Goal: Task Accomplishment & Management: Manage account settings

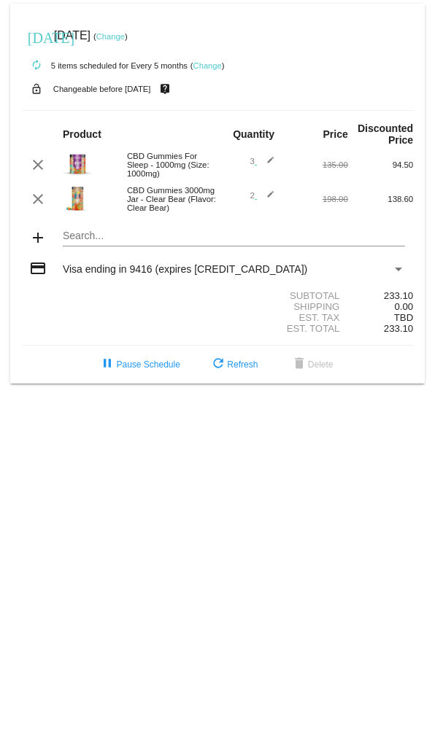
click at [217, 68] on link "Change" at bounding box center [207, 65] width 28 height 9
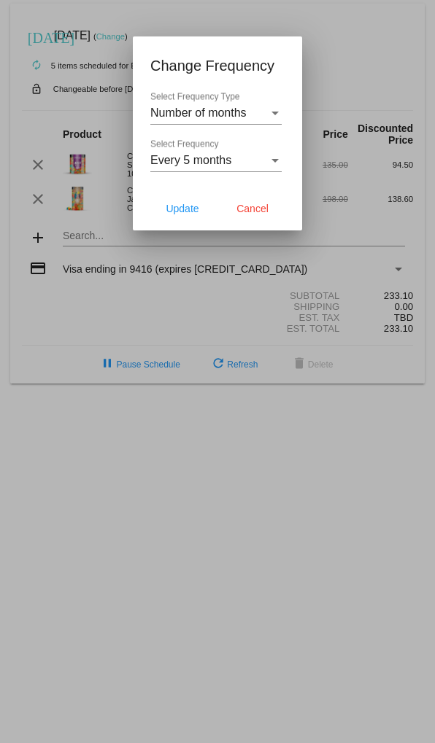
click at [278, 106] on div "Select Frequency Type" at bounding box center [274, 112] width 13 height 13
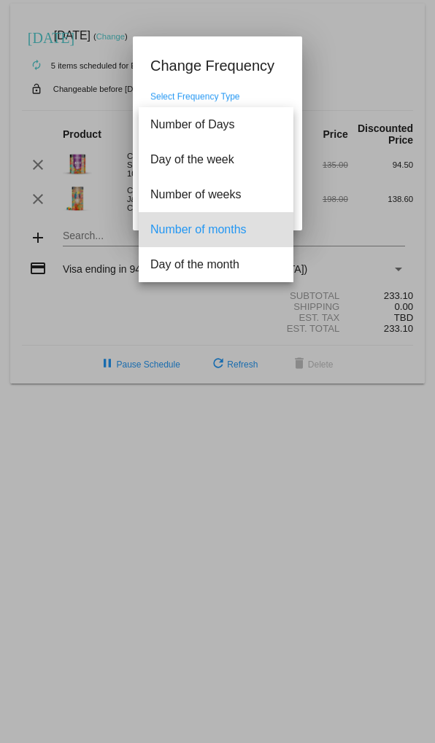
click at [348, 50] on div at bounding box center [217, 371] width 435 height 743
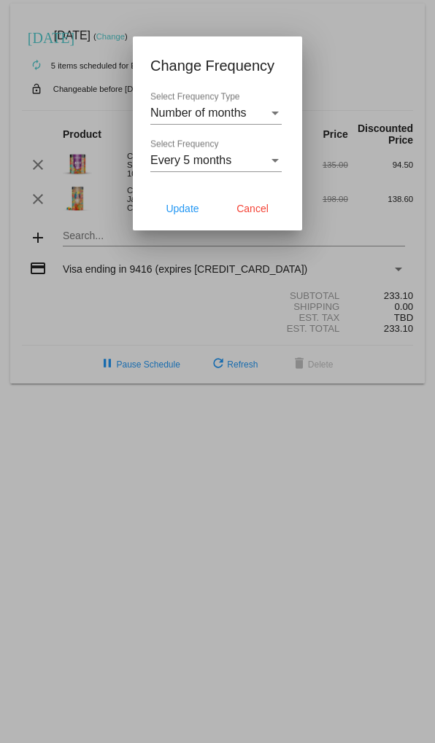
click at [277, 163] on div "Select Frequency" at bounding box center [274, 161] width 7 height 4
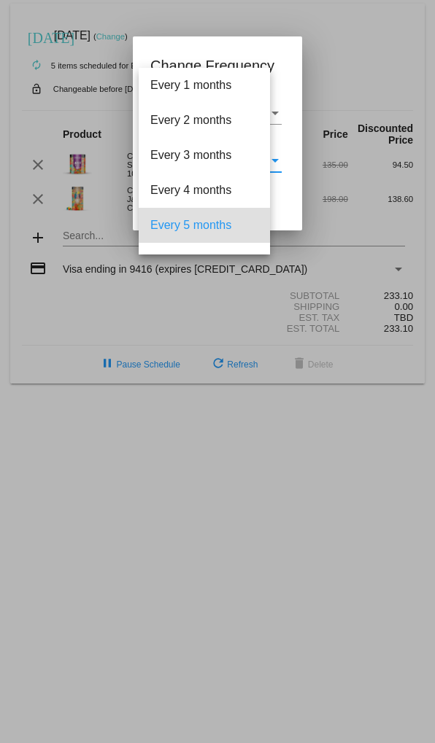
scroll to position [64, 0]
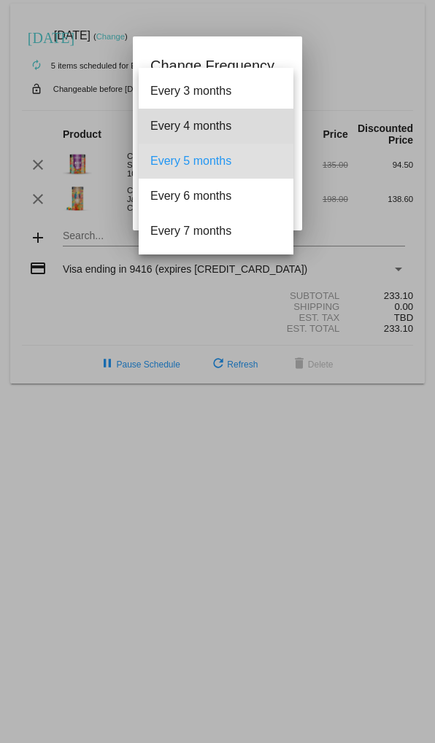
click at [223, 121] on span "Every 4 months" at bounding box center [215, 126] width 131 height 35
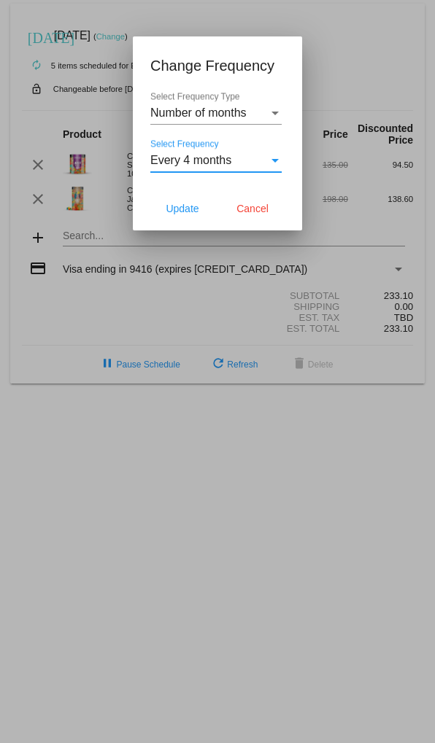
click at [184, 213] on span "Update" at bounding box center [182, 209] width 33 height 12
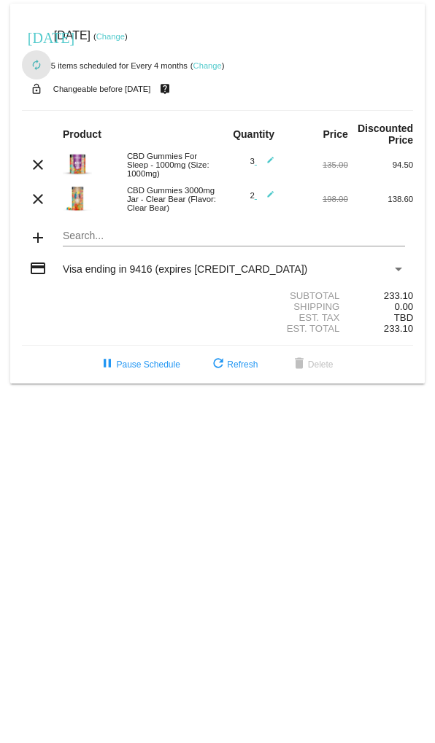
click at [39, 66] on mat-icon "autorenew" at bounding box center [37, 66] width 18 height 18
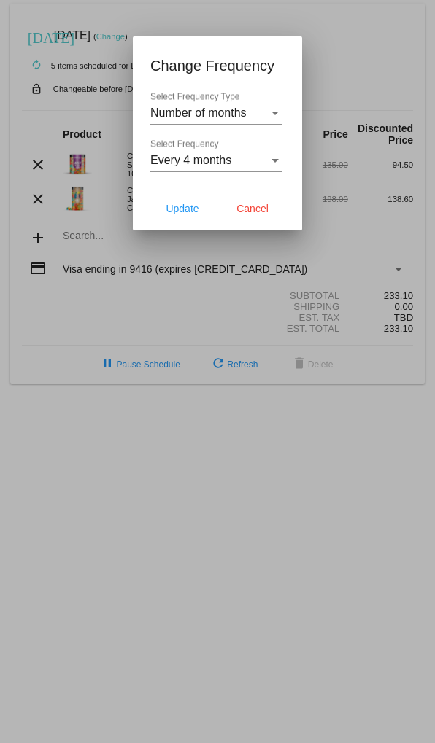
click at [188, 209] on span "Update" at bounding box center [182, 209] width 33 height 12
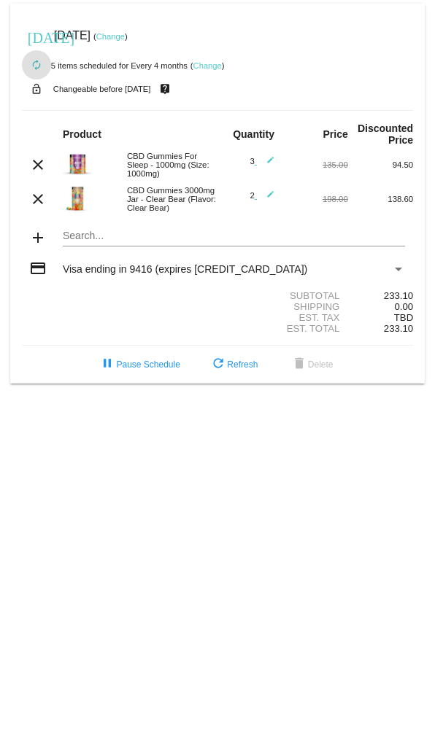
click at [125, 33] on link "Change" at bounding box center [110, 36] width 28 height 9
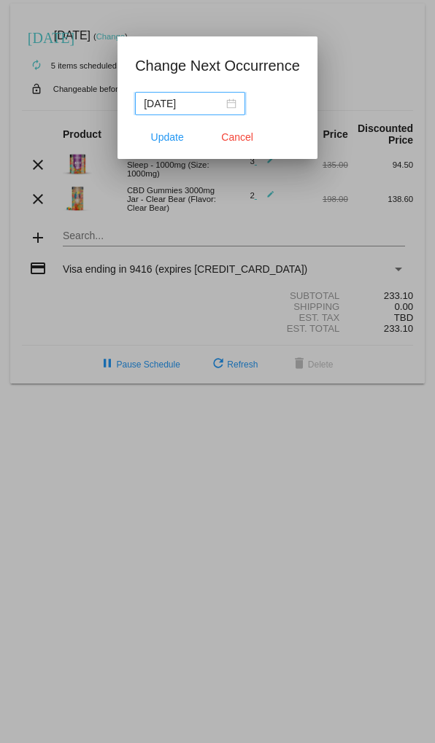
click at [171, 137] on span "Update" at bounding box center [167, 137] width 33 height 12
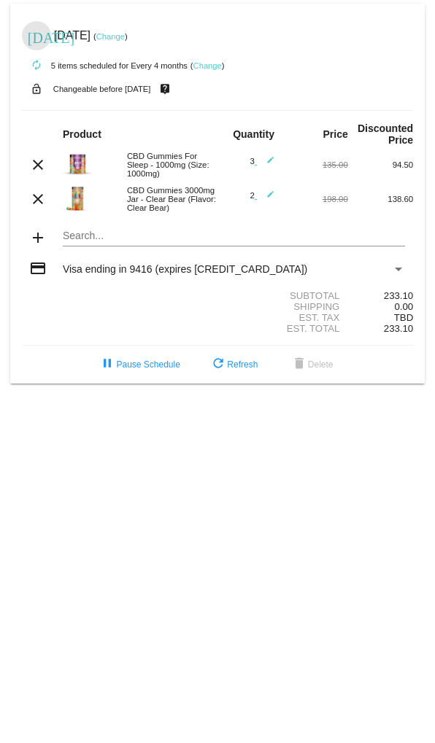
click at [39, 36] on mat-icon "[DATE]" at bounding box center [37, 37] width 18 height 18
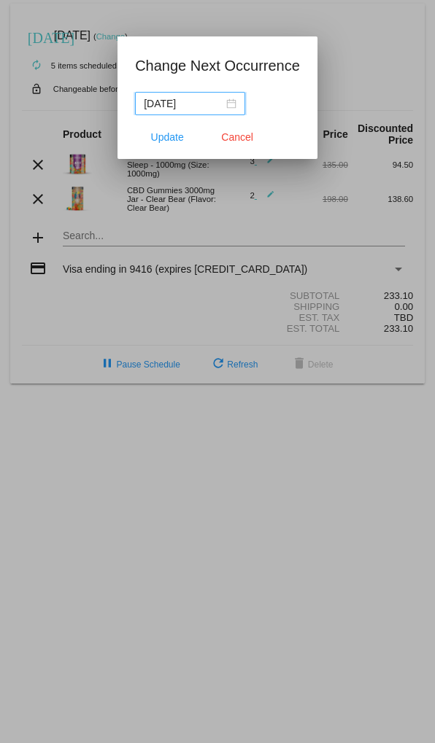
click at [228, 100] on div "[DATE]" at bounding box center [190, 104] width 93 height 16
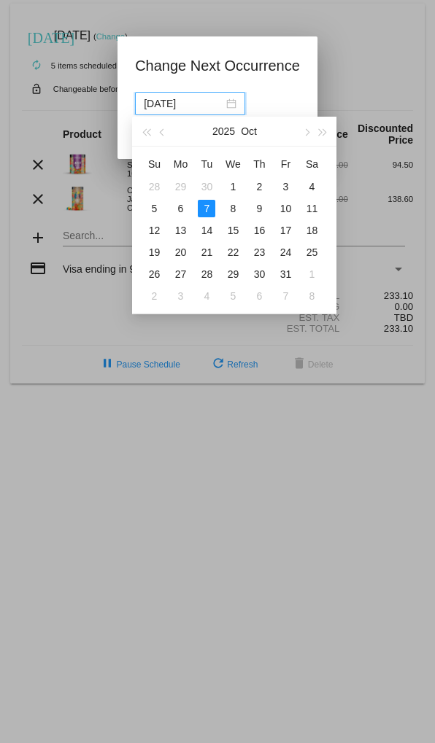
click at [168, 132] on button "button" at bounding box center [163, 131] width 16 height 29
click at [183, 212] on div "8" at bounding box center [180, 209] width 18 height 18
type input "[DATE]"
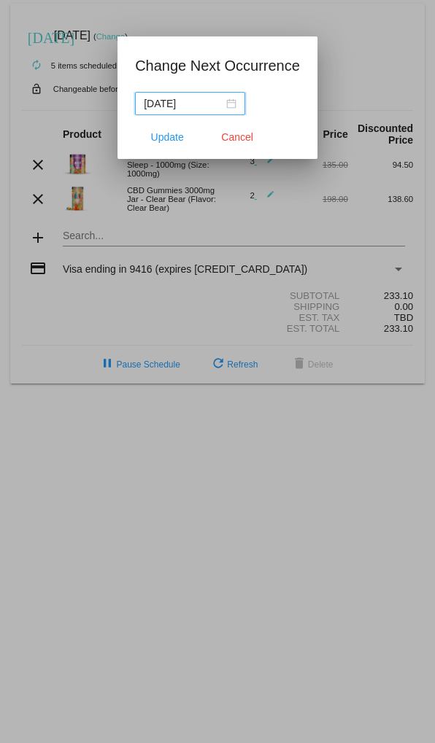
click at [171, 136] on span "Update" at bounding box center [167, 137] width 33 height 12
